Goal: Information Seeking & Learning: Find specific fact

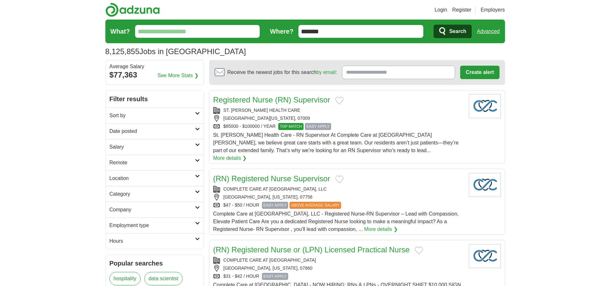
type input "*******"
click at [488, 31] on link "Advanced" at bounding box center [488, 31] width 23 height 13
